Goal: Transaction & Acquisition: Purchase product/service

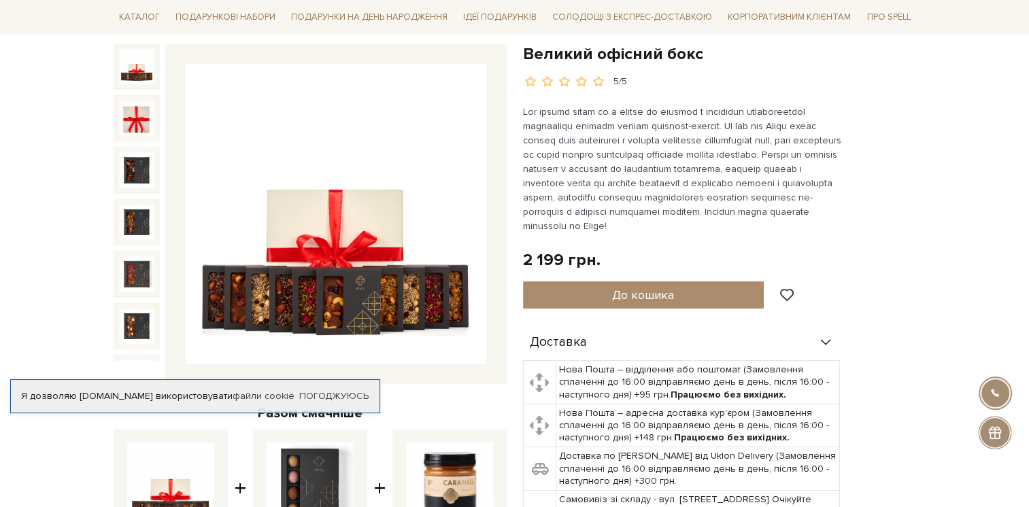
scroll to position [136, 0]
click at [348, 303] on img at bounding box center [336, 214] width 301 height 301
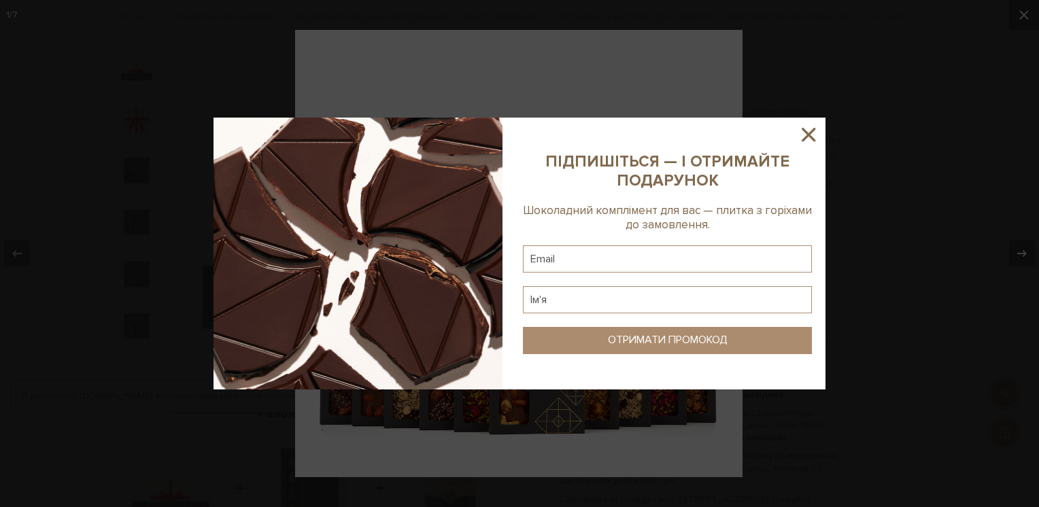
click at [801, 129] on icon at bounding box center [808, 134] width 23 height 23
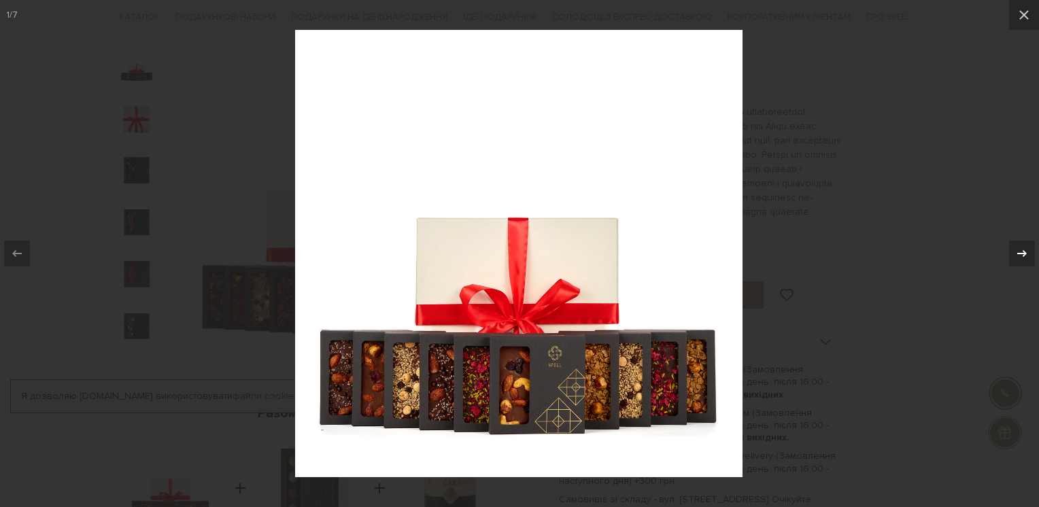
click at [1023, 255] on icon at bounding box center [1022, 253] width 16 height 16
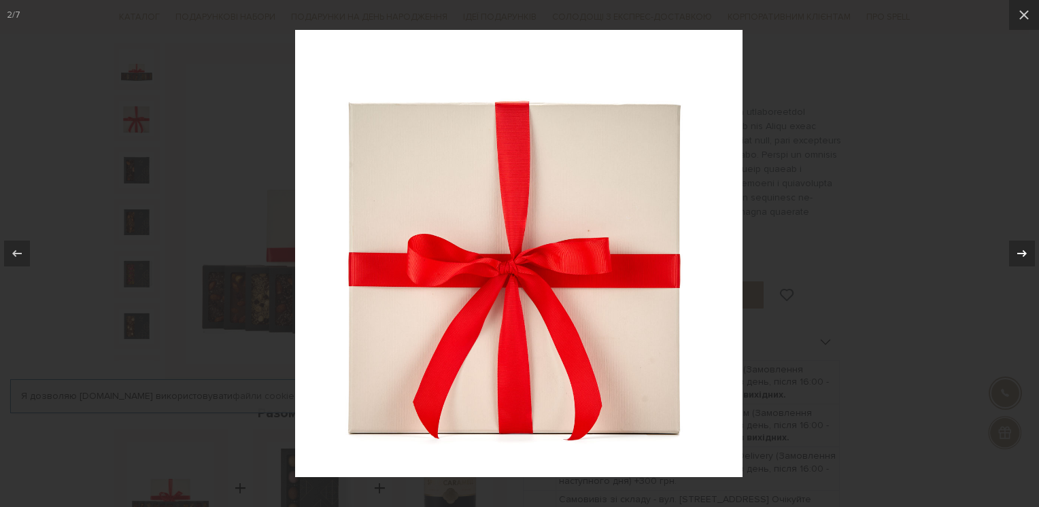
click at [1022, 254] on icon at bounding box center [1022, 253] width 16 height 16
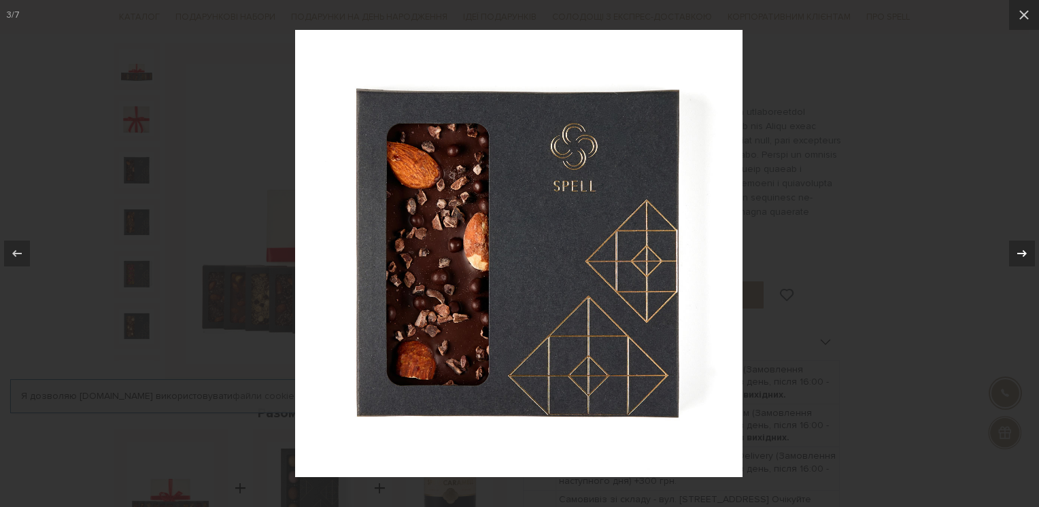
click at [1022, 254] on icon at bounding box center [1022, 253] width 16 height 16
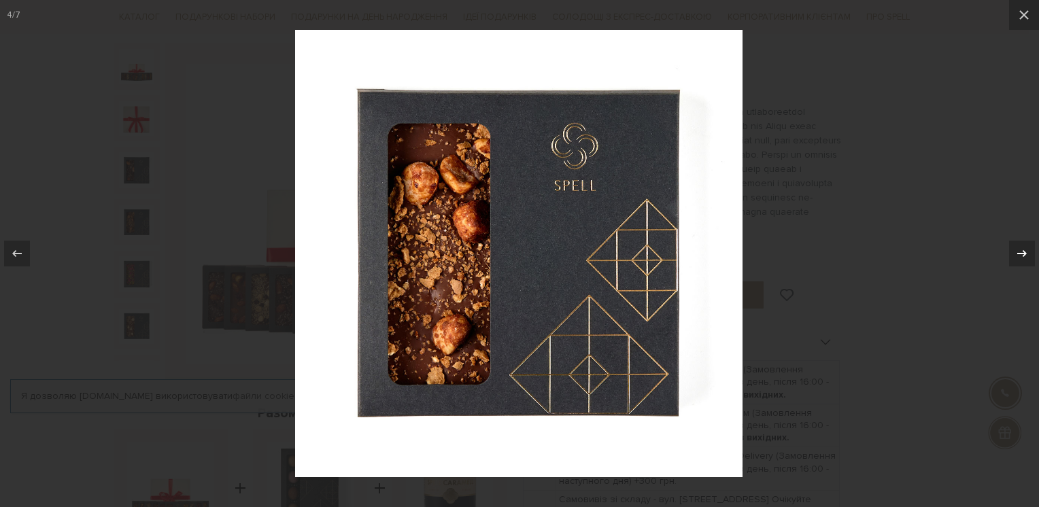
click at [1021, 254] on icon at bounding box center [1022, 253] width 10 height 7
